Goal: Book appointment/travel/reservation

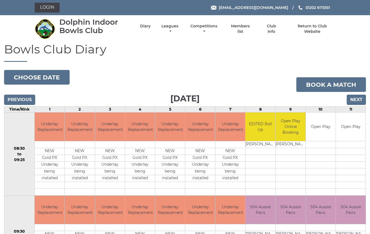
click at [360, 98] on input "Next" at bounding box center [356, 100] width 19 height 10
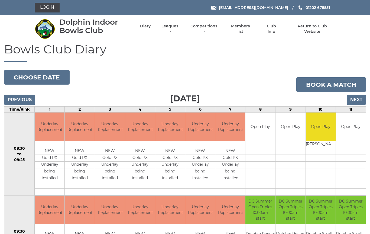
click at [360, 99] on input "Next" at bounding box center [356, 100] width 19 height 10
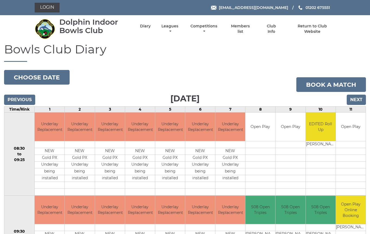
click at [359, 100] on input "Next" at bounding box center [356, 100] width 19 height 10
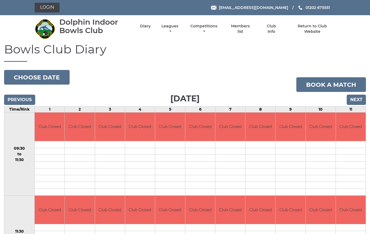
click at [360, 98] on input "Next" at bounding box center [356, 100] width 19 height 10
click at [358, 95] on input "Next" at bounding box center [356, 100] width 19 height 10
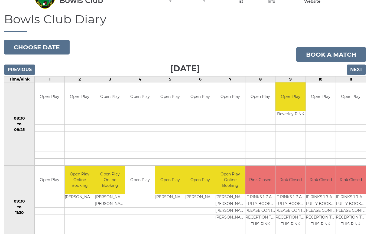
scroll to position [30, 0]
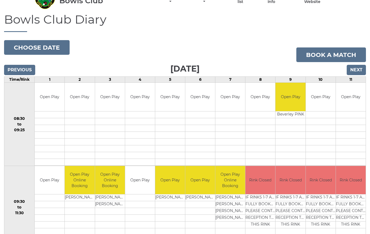
click at [360, 71] on input "Next" at bounding box center [356, 70] width 19 height 10
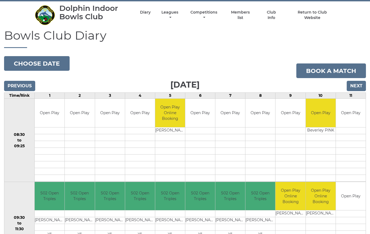
scroll to position [13, 0]
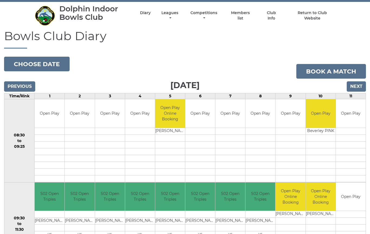
click at [28, 86] on input "Previous" at bounding box center [19, 86] width 31 height 10
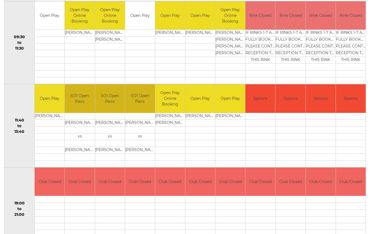
scroll to position [194, 0]
